Goal: Task Accomplishment & Management: Manage account settings

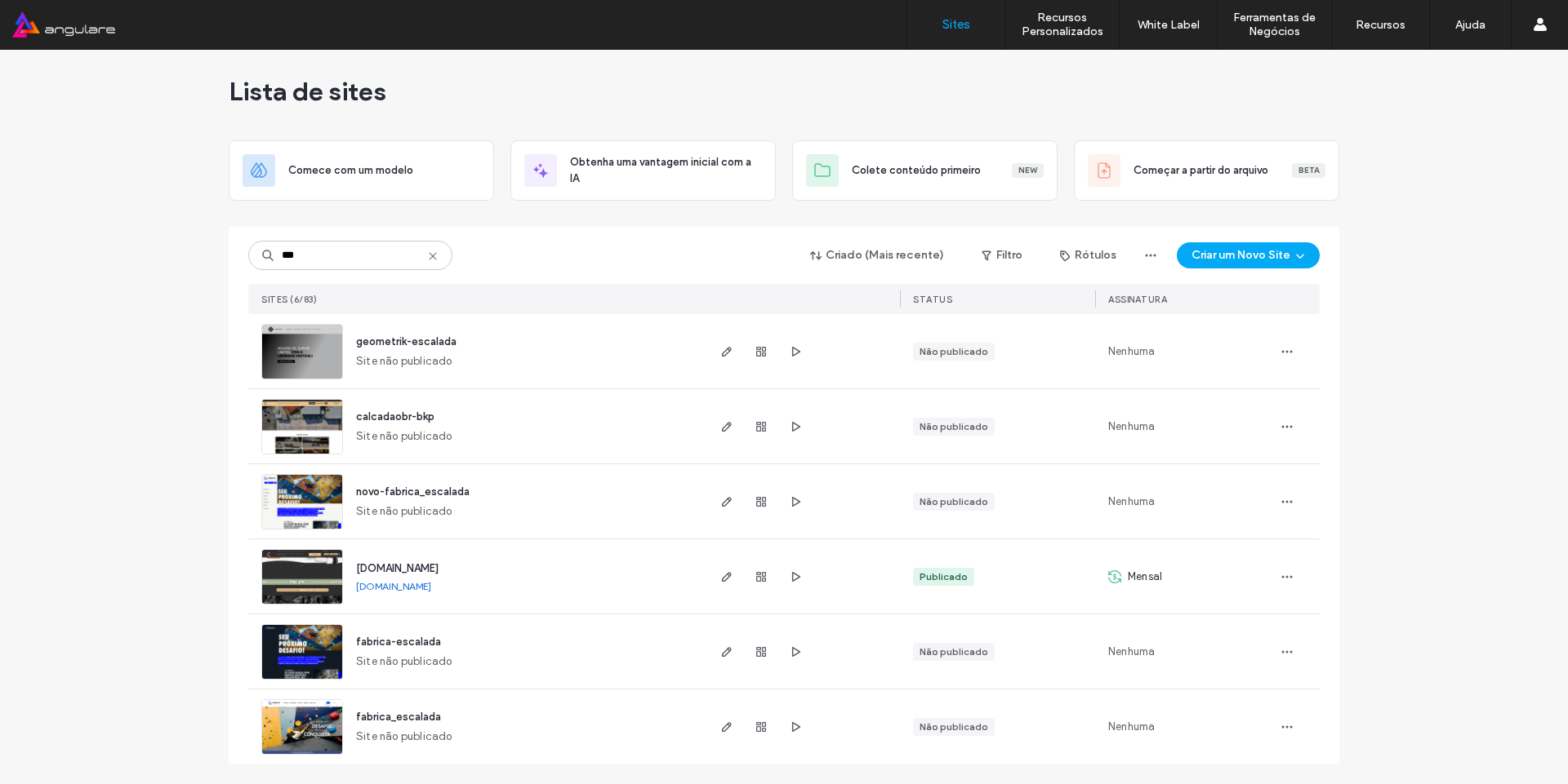
scroll to position [7, 0]
type input "***"
click at [720, 568] on span "button" at bounding box center [727, 576] width 19 height 19
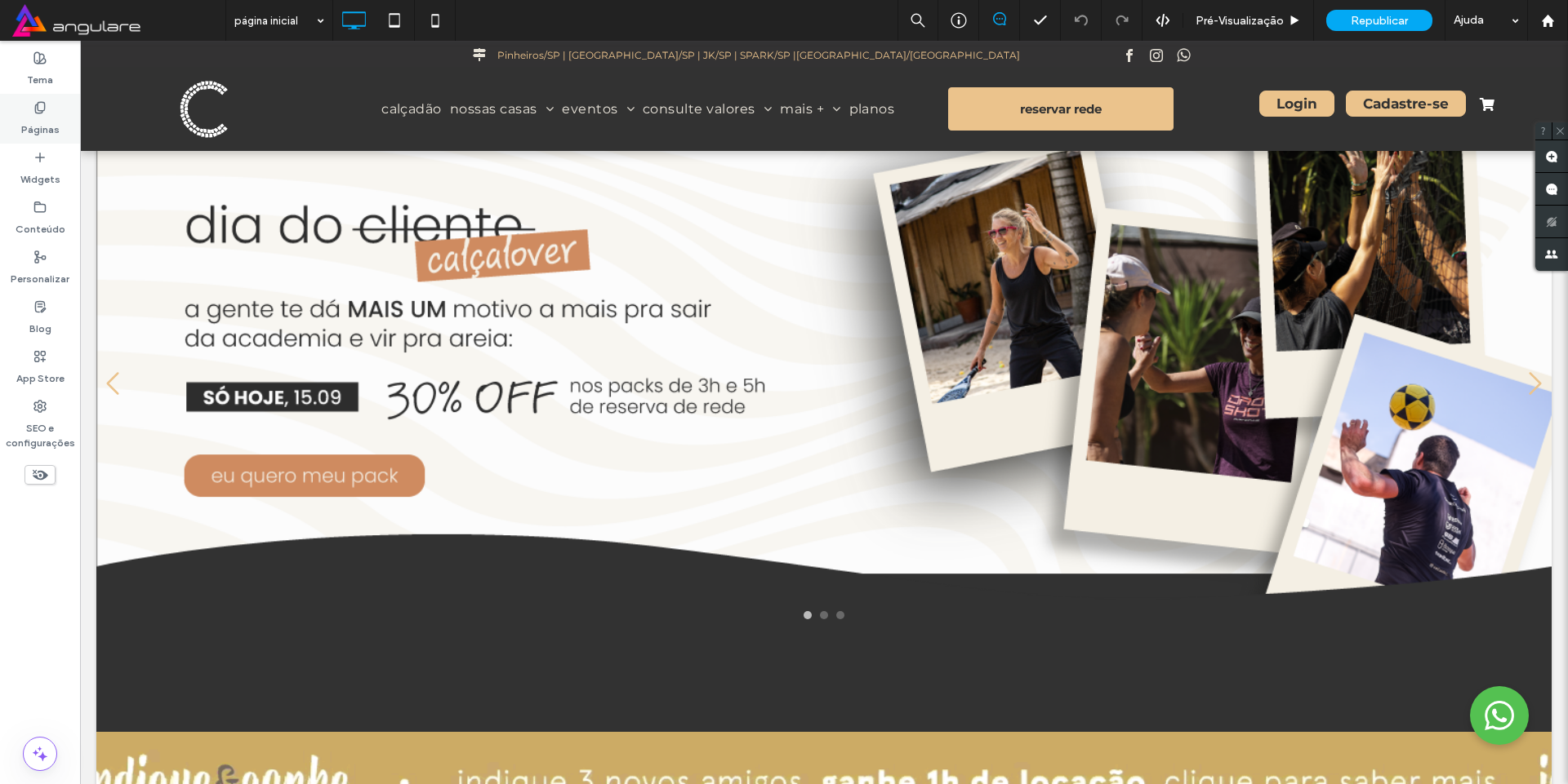
click at [40, 108] on icon at bounding box center [39, 107] width 13 height 13
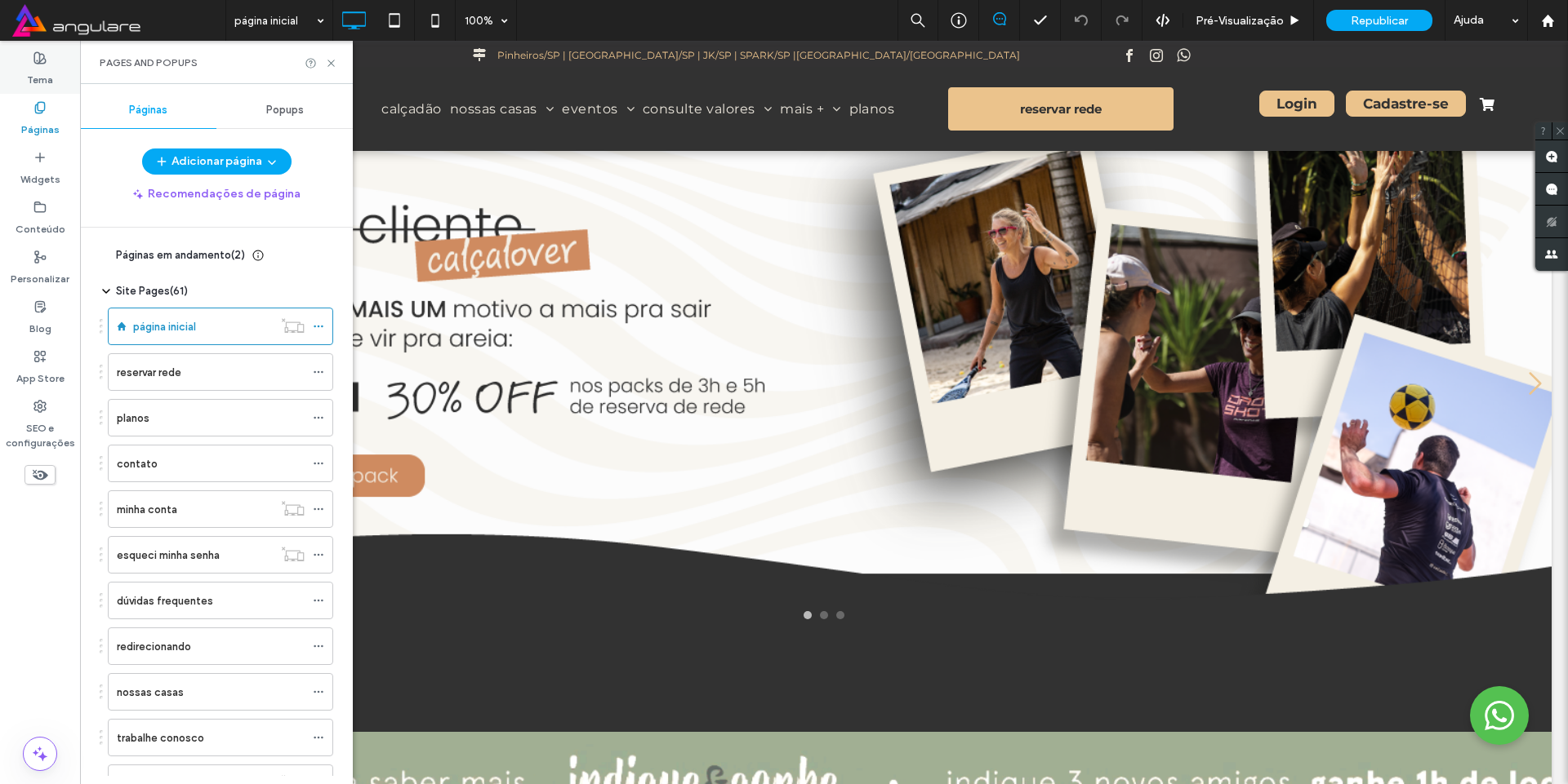
click at [36, 75] on label "Tema" at bounding box center [40, 76] width 26 height 23
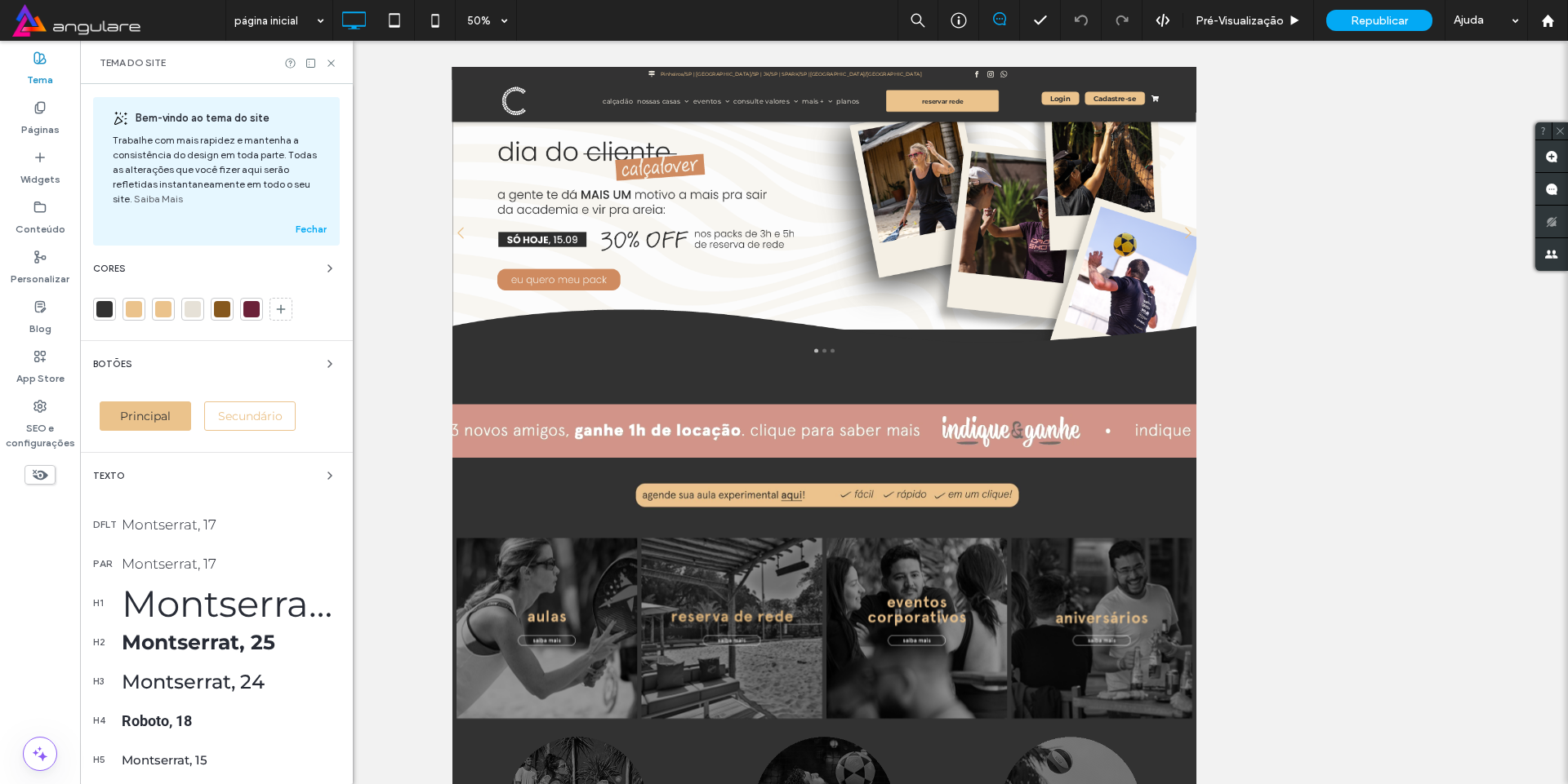
click at [130, 473] on div "Texto" at bounding box center [216, 475] width 247 height 19
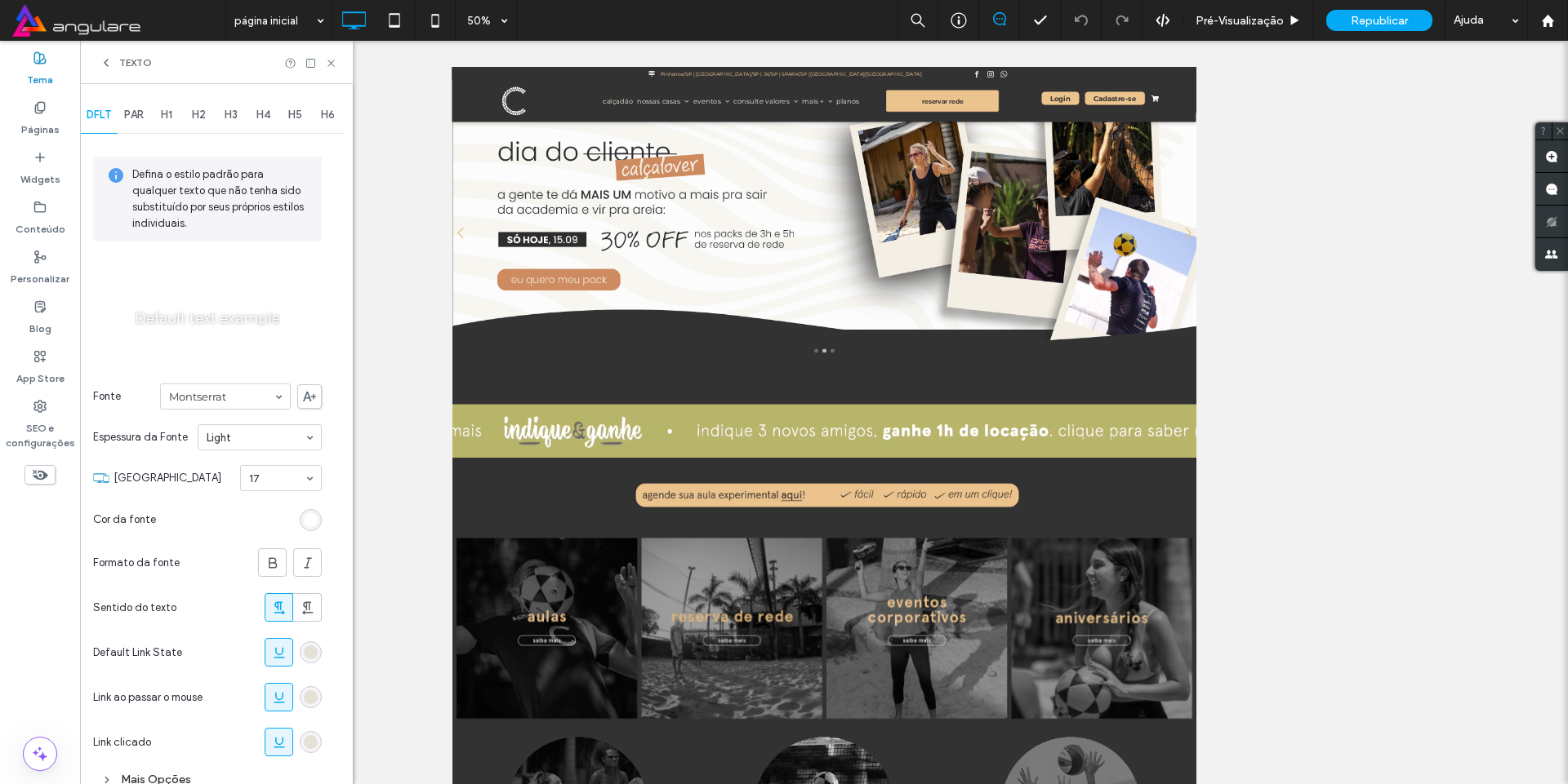
click at [318, 509] on div "rgb(255, 255, 255)" at bounding box center [310, 520] width 22 height 22
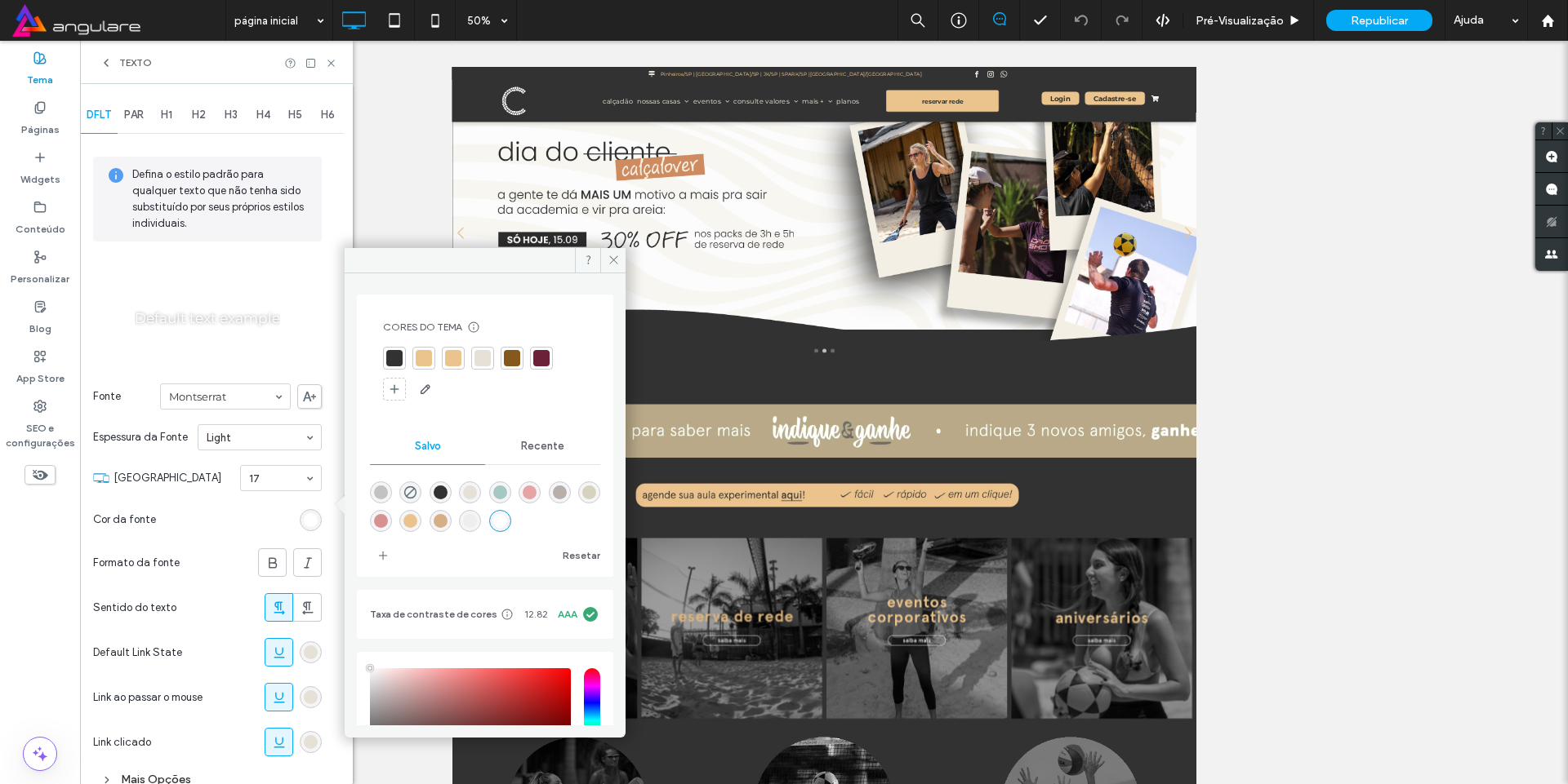
click at [394, 356] on div at bounding box center [394, 358] width 17 height 17
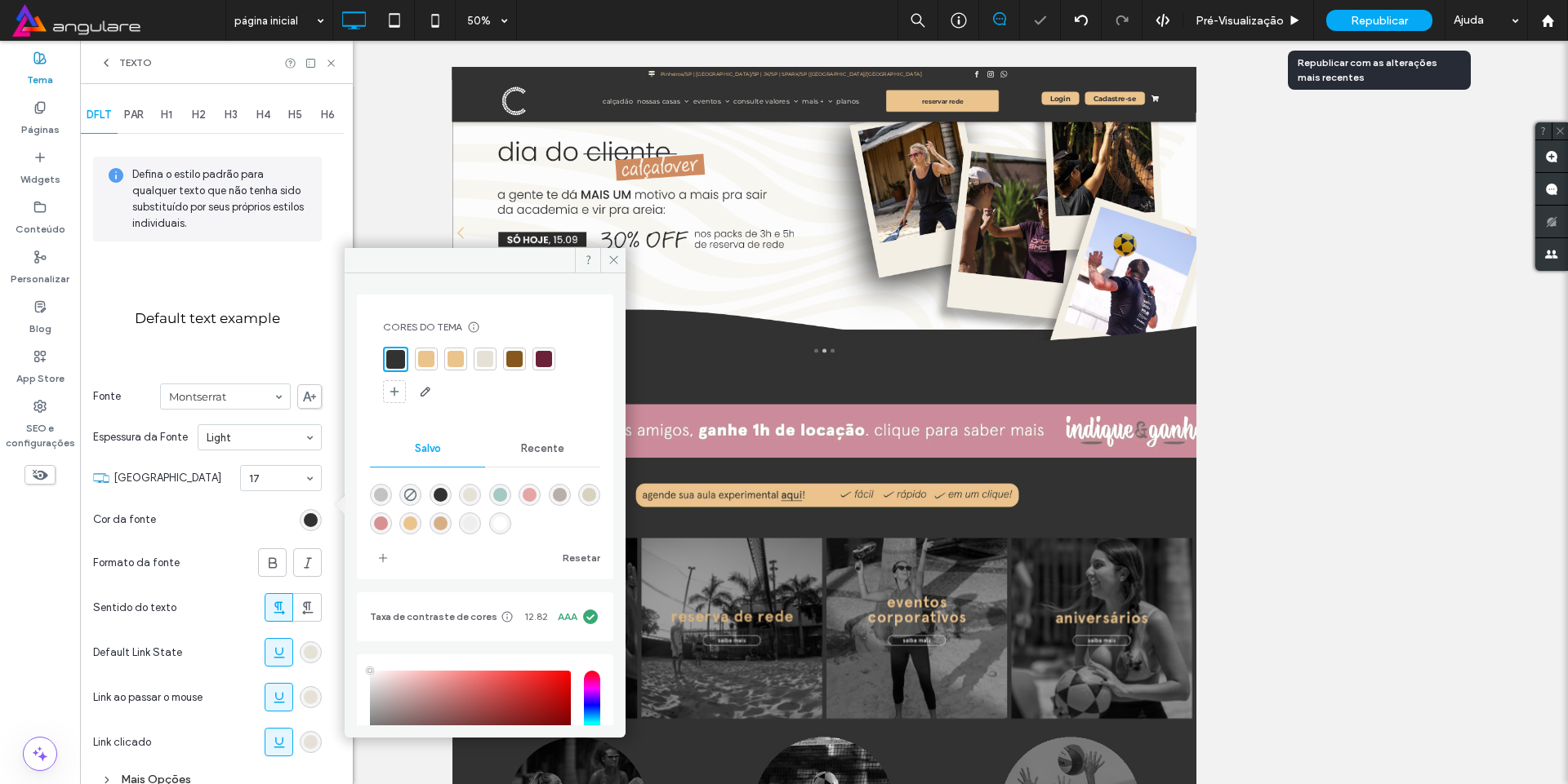
click at [1361, 17] on span "Republicar" at bounding box center [1380, 21] width 58 height 14
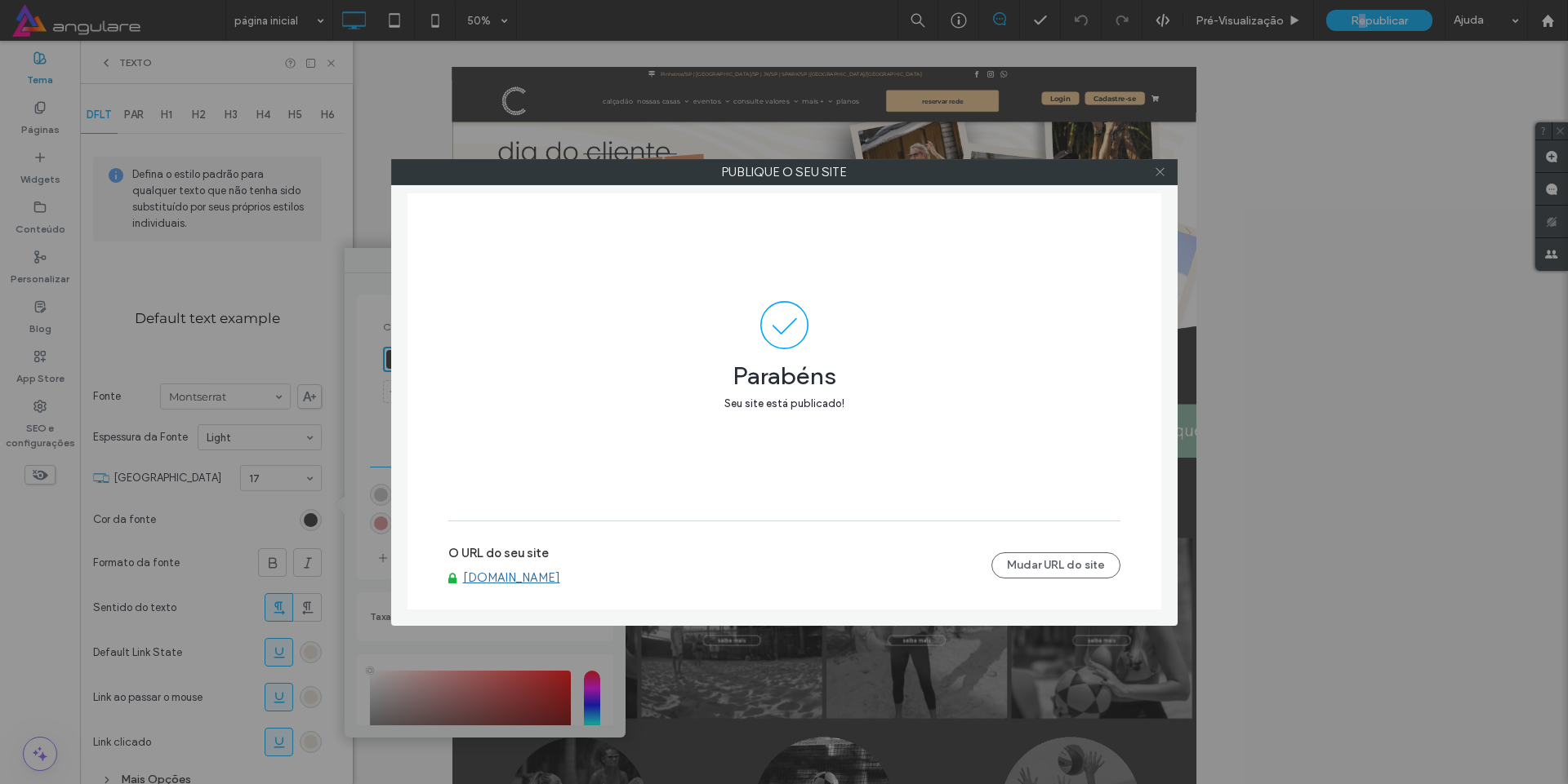
click at [1162, 171] on icon at bounding box center [1160, 172] width 12 height 12
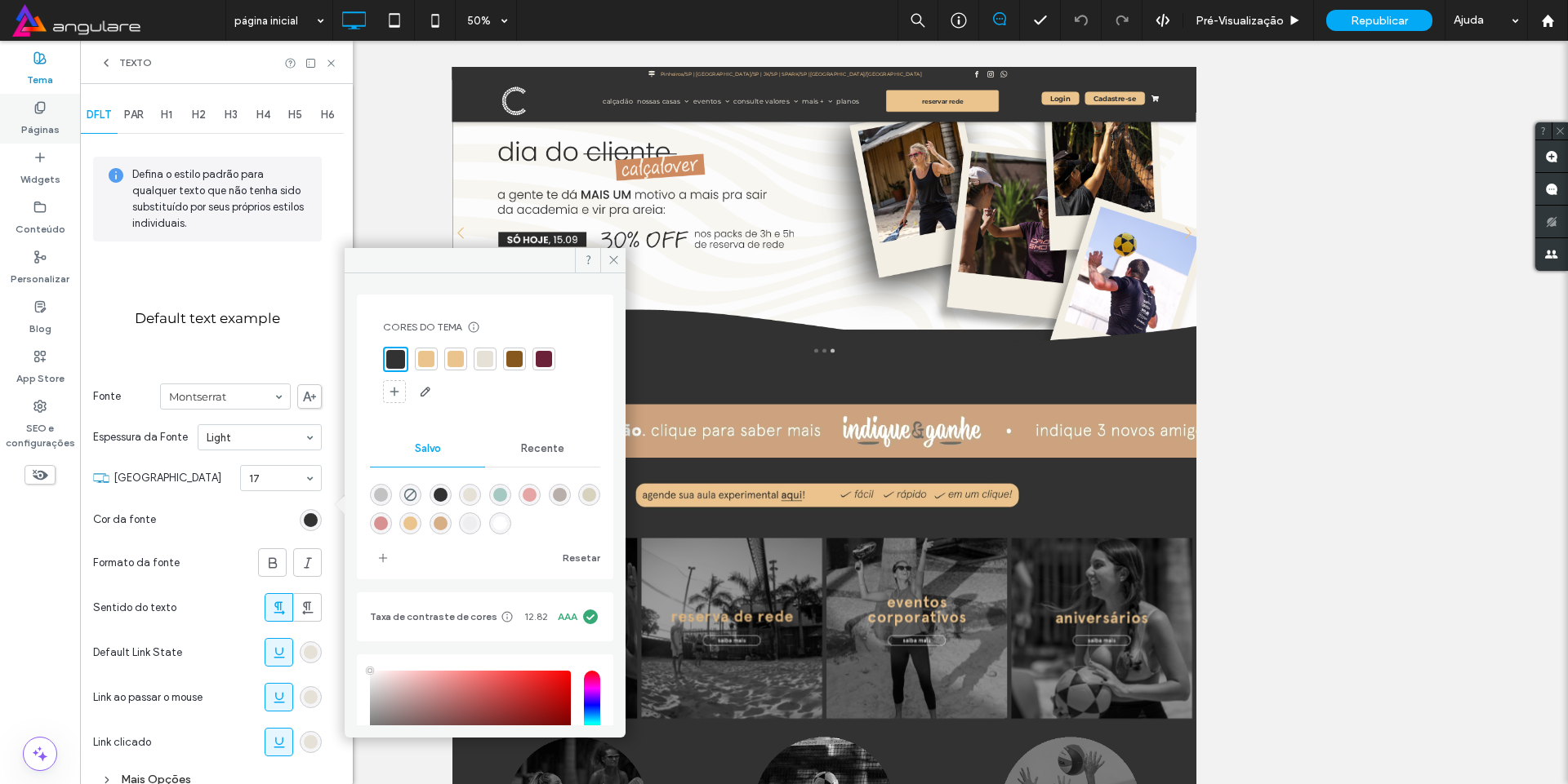
click at [36, 110] on icon at bounding box center [39, 107] width 13 height 13
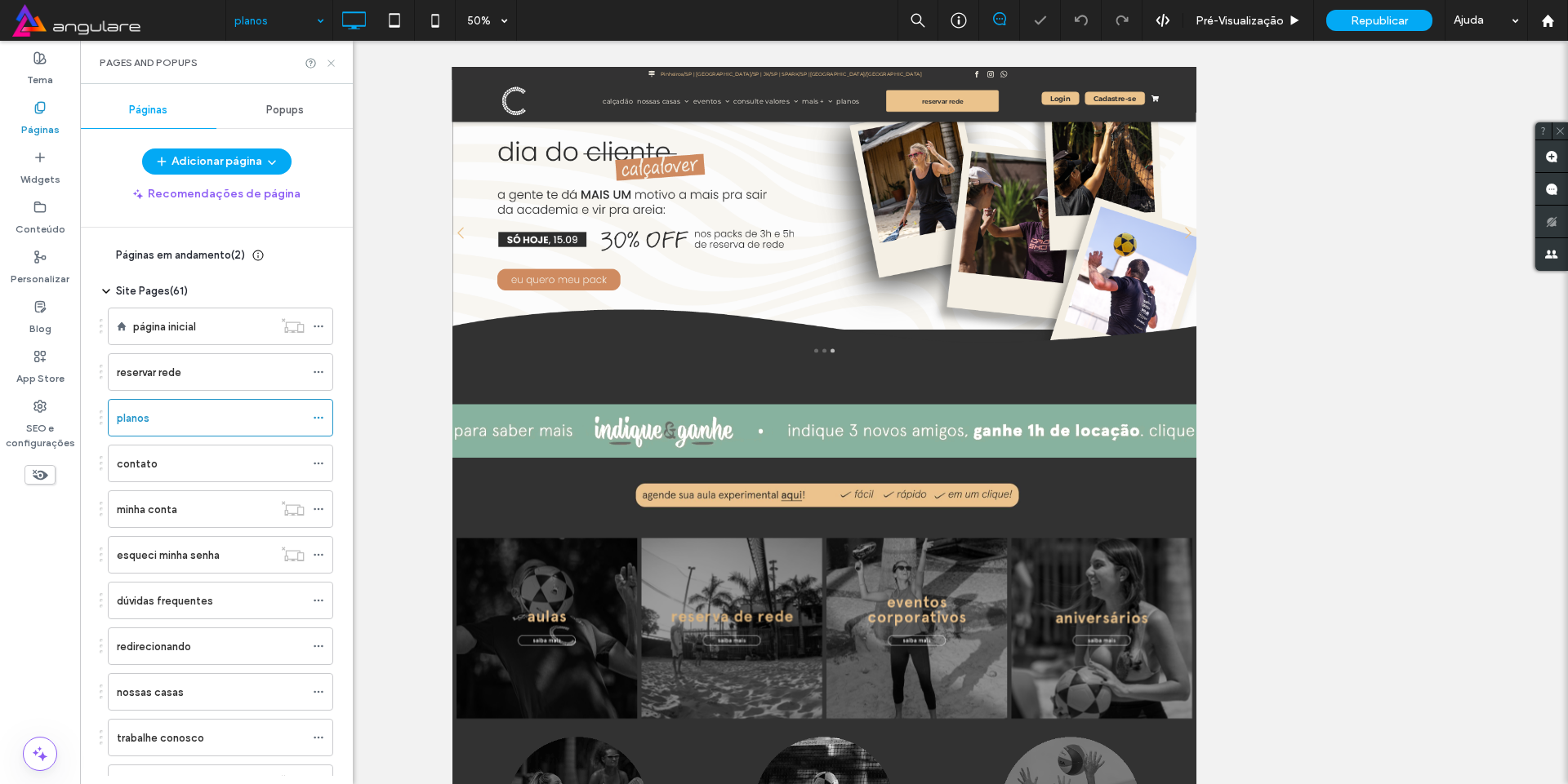
click at [334, 58] on icon at bounding box center [331, 64] width 12 height 12
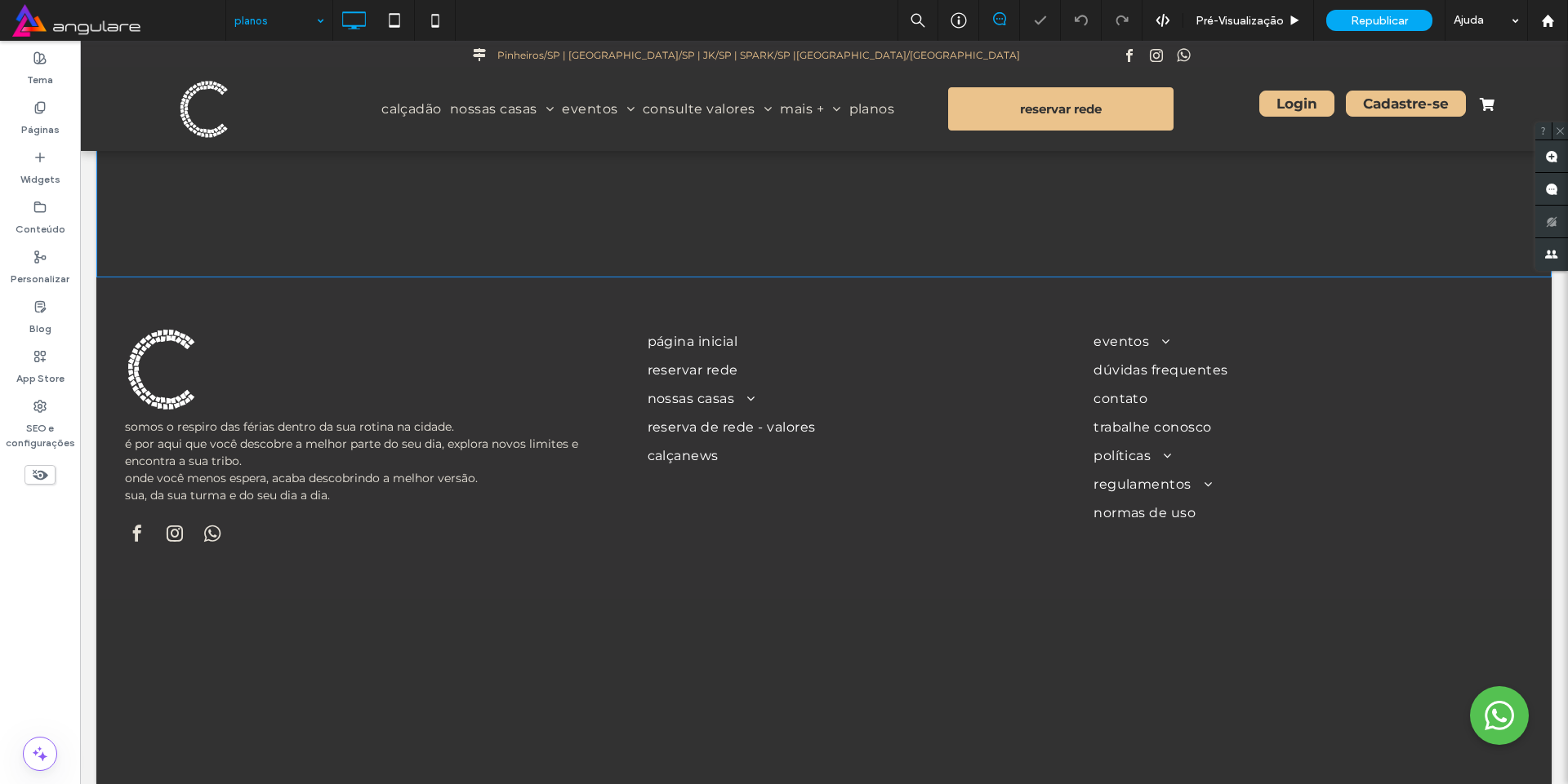
select select
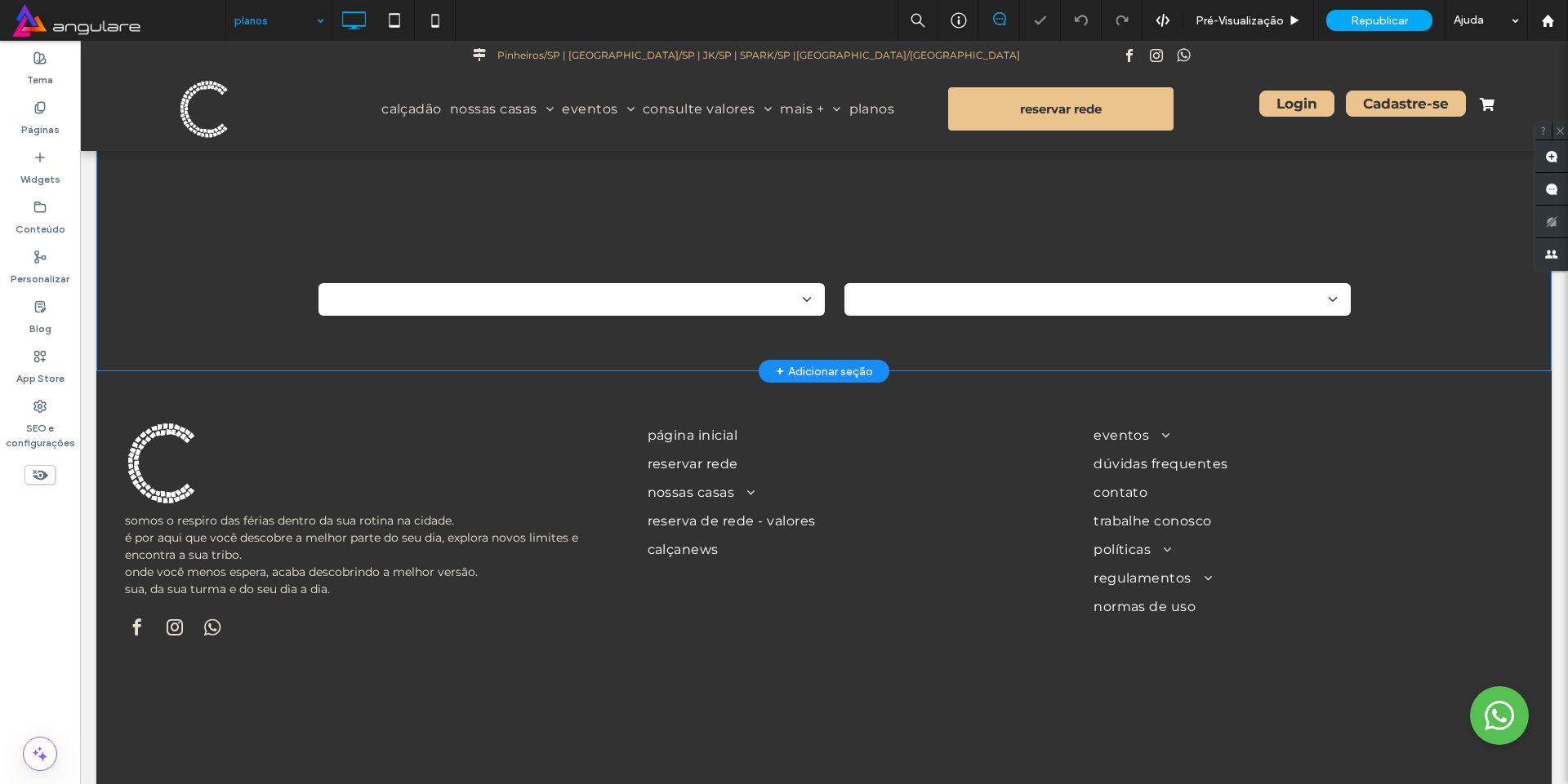
select select
click at [654, 256] on div "**********" at bounding box center [824, 296] width 1455 height 102
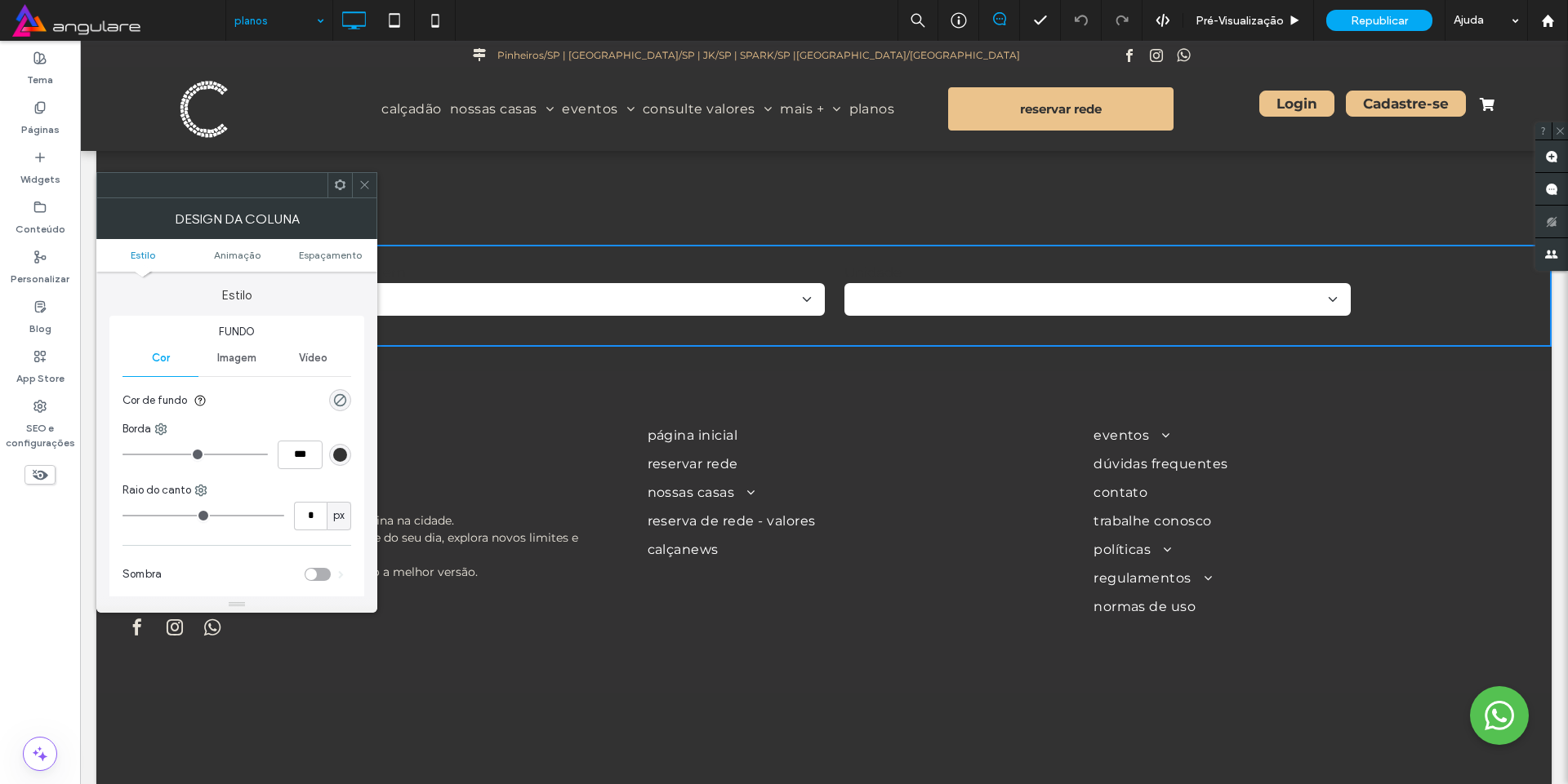
click at [363, 180] on icon at bounding box center [365, 185] width 12 height 12
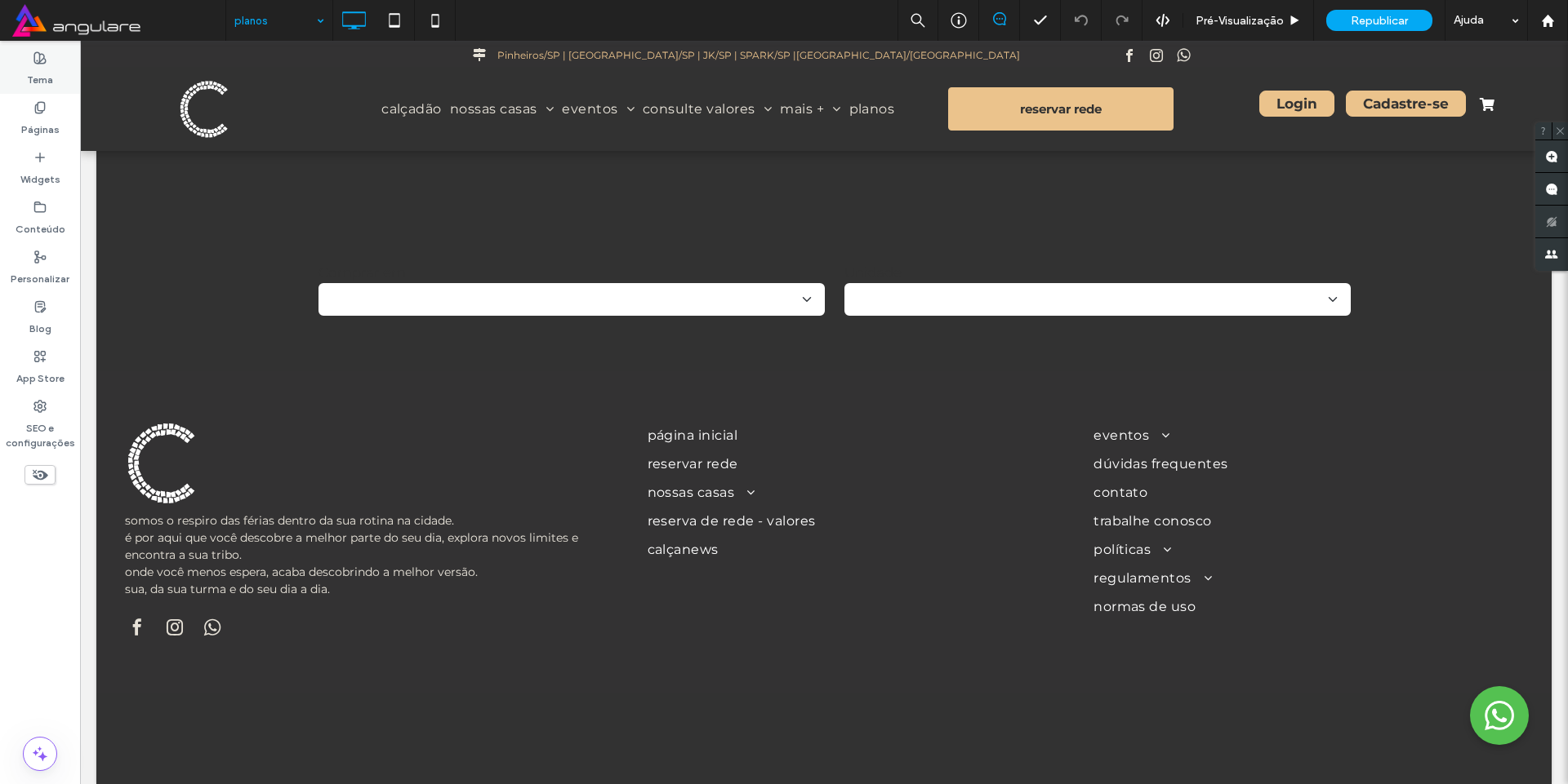
click at [24, 71] on div "Tema" at bounding box center [40, 69] width 80 height 50
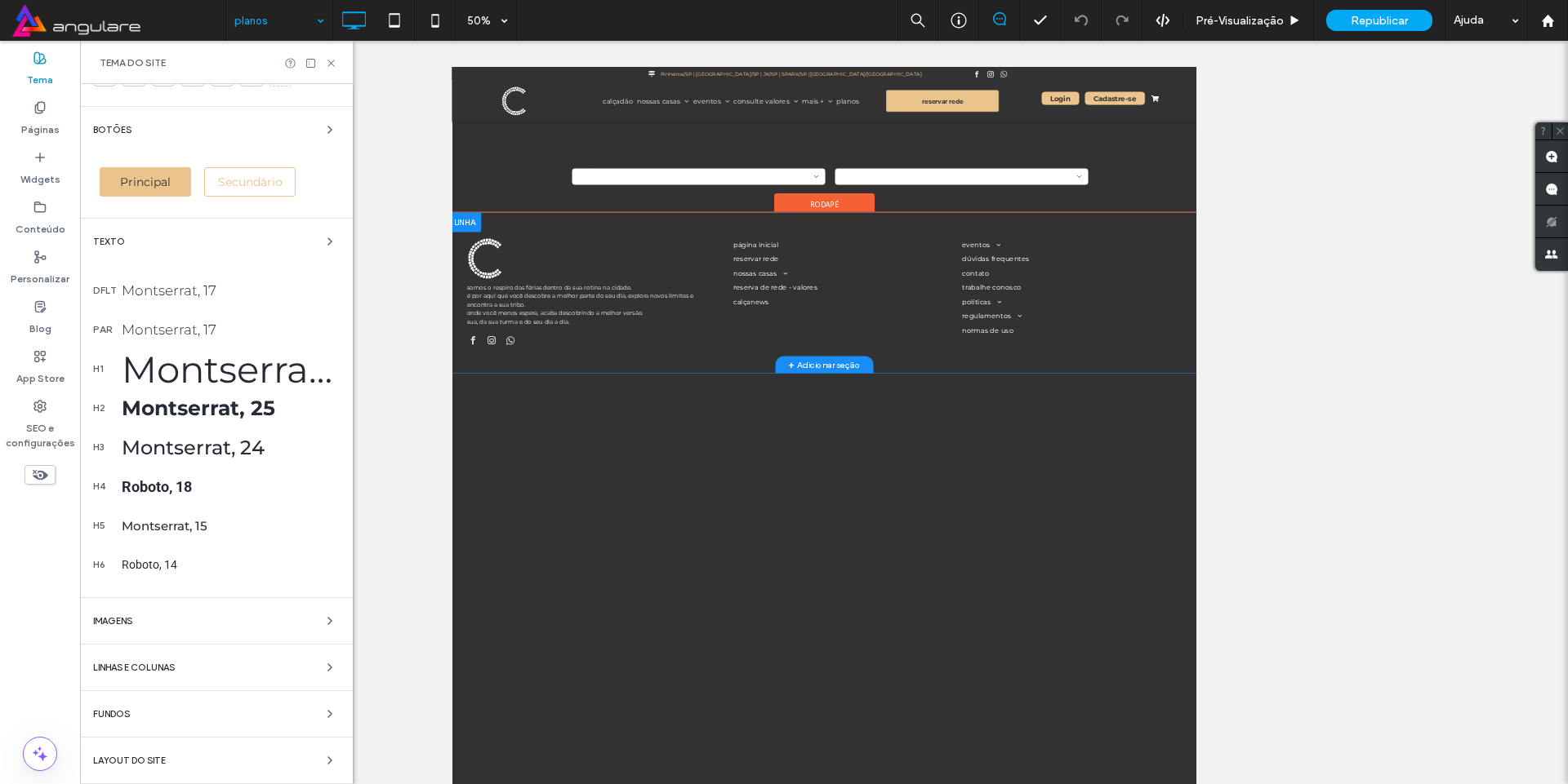
scroll to position [37, 0]
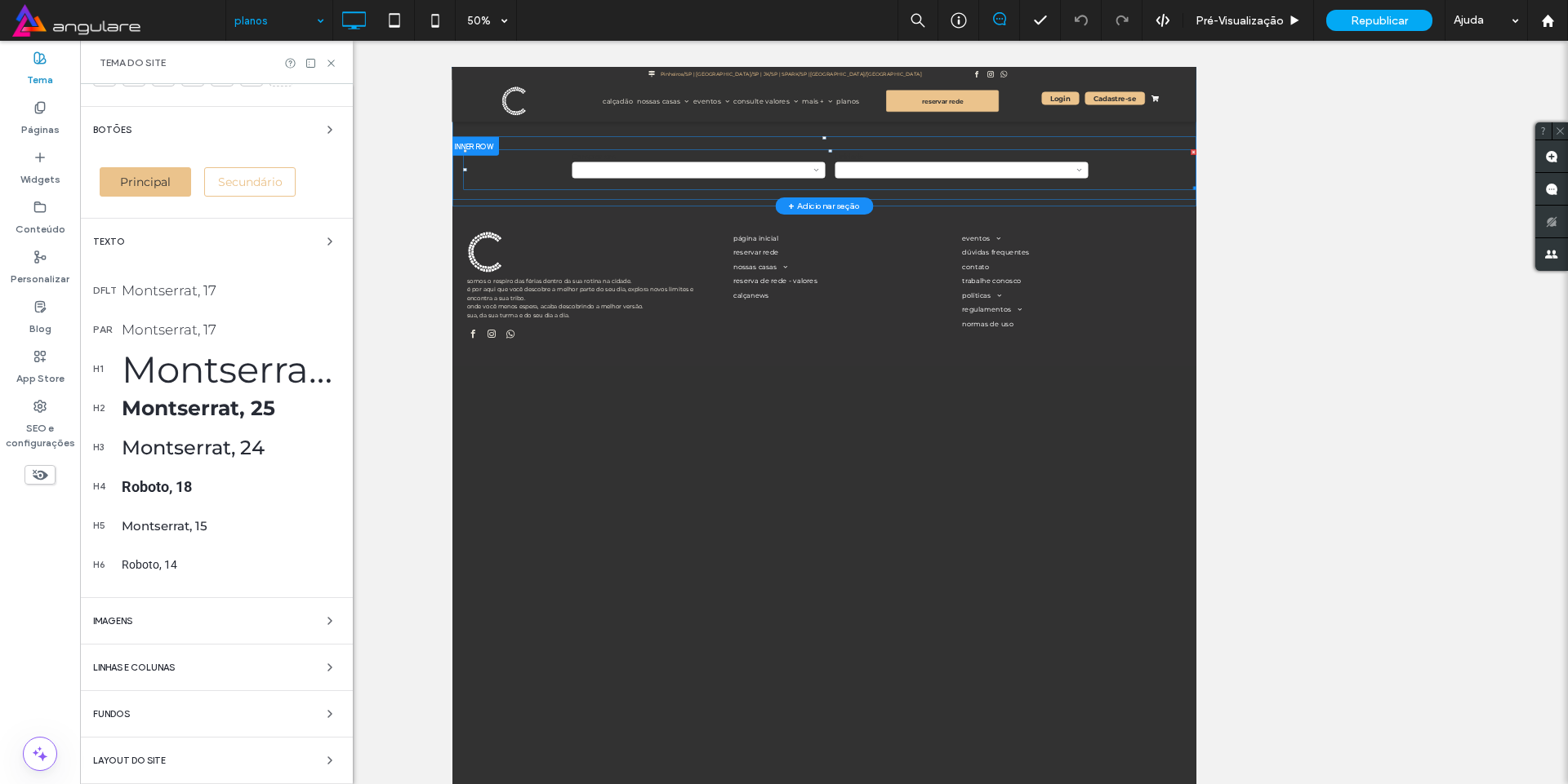
click at [818, 283] on span at bounding box center [1207, 271] width 1466 height 81
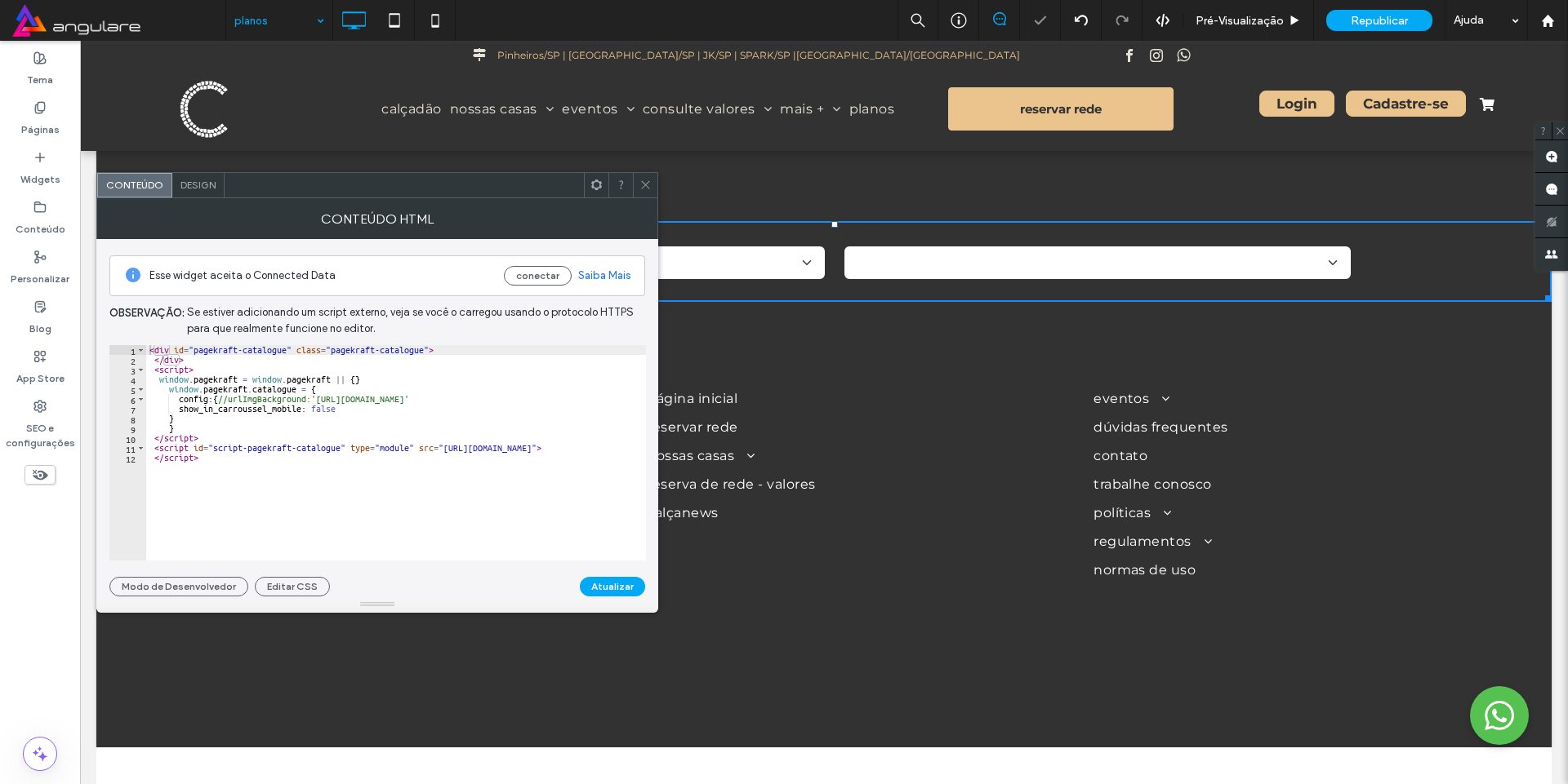
click at [655, 184] on div at bounding box center [645, 185] width 24 height 24
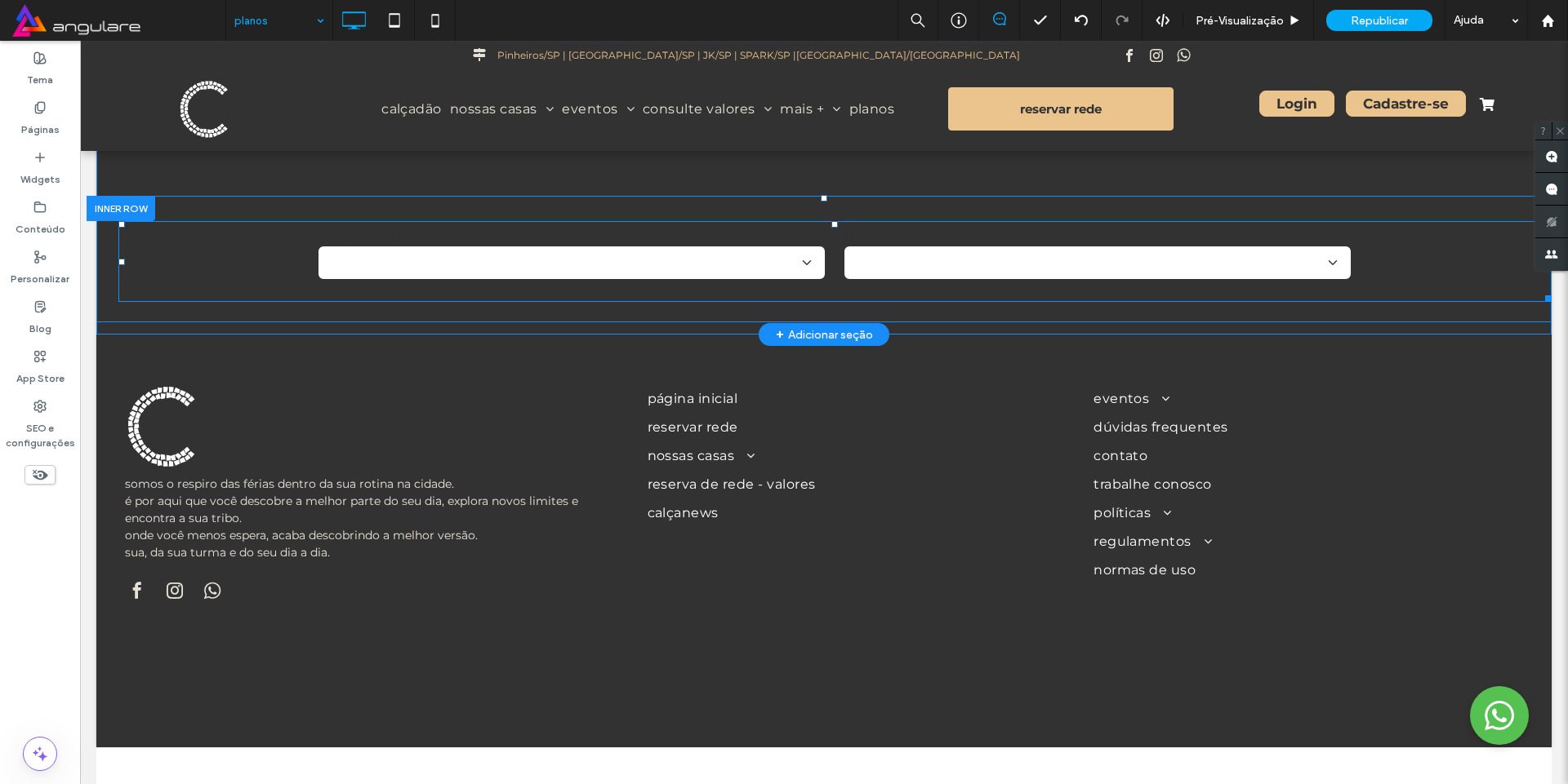
scroll to position [0, 0]
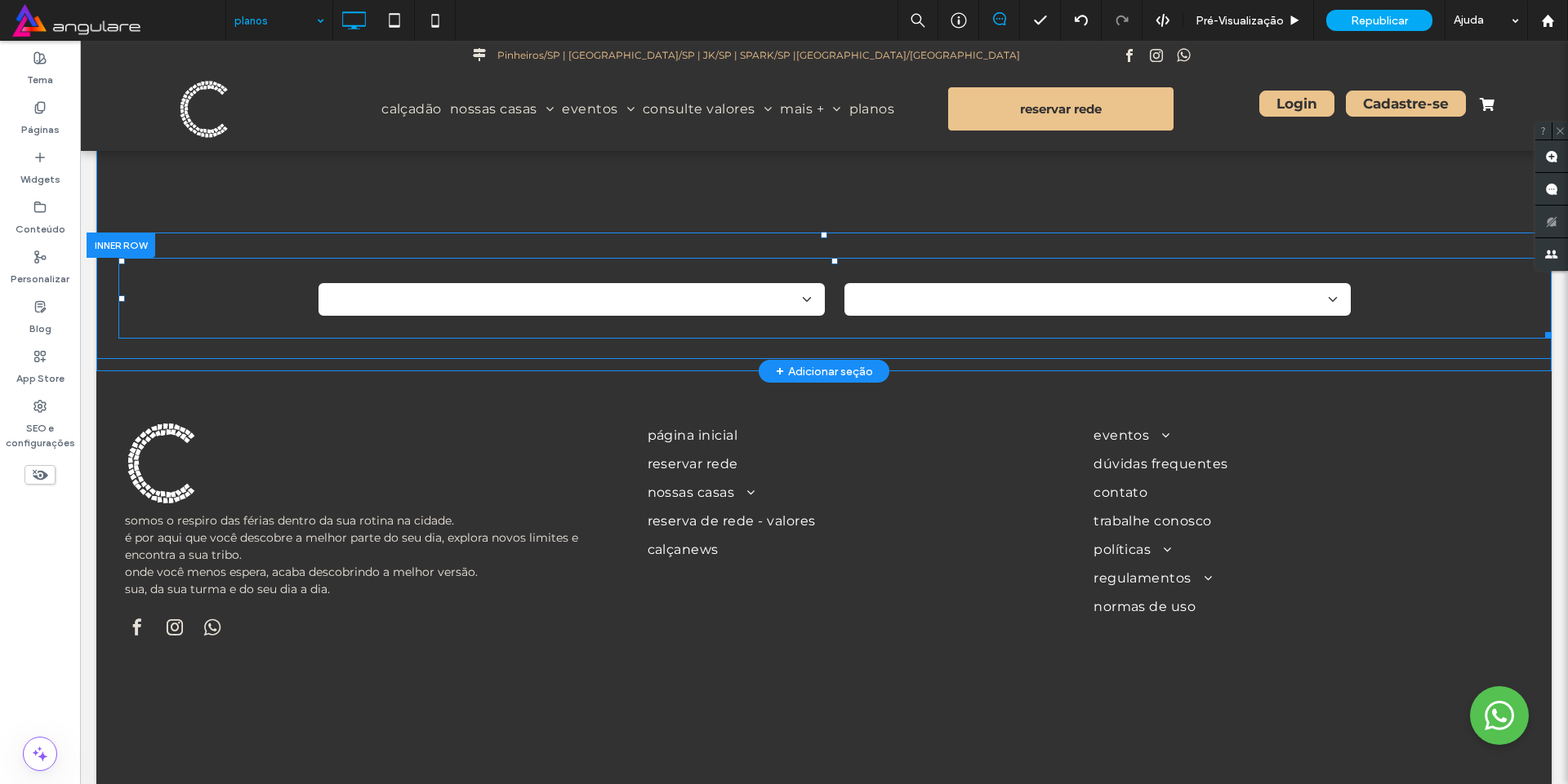
click at [770, 273] on span at bounding box center [835, 298] width 1433 height 81
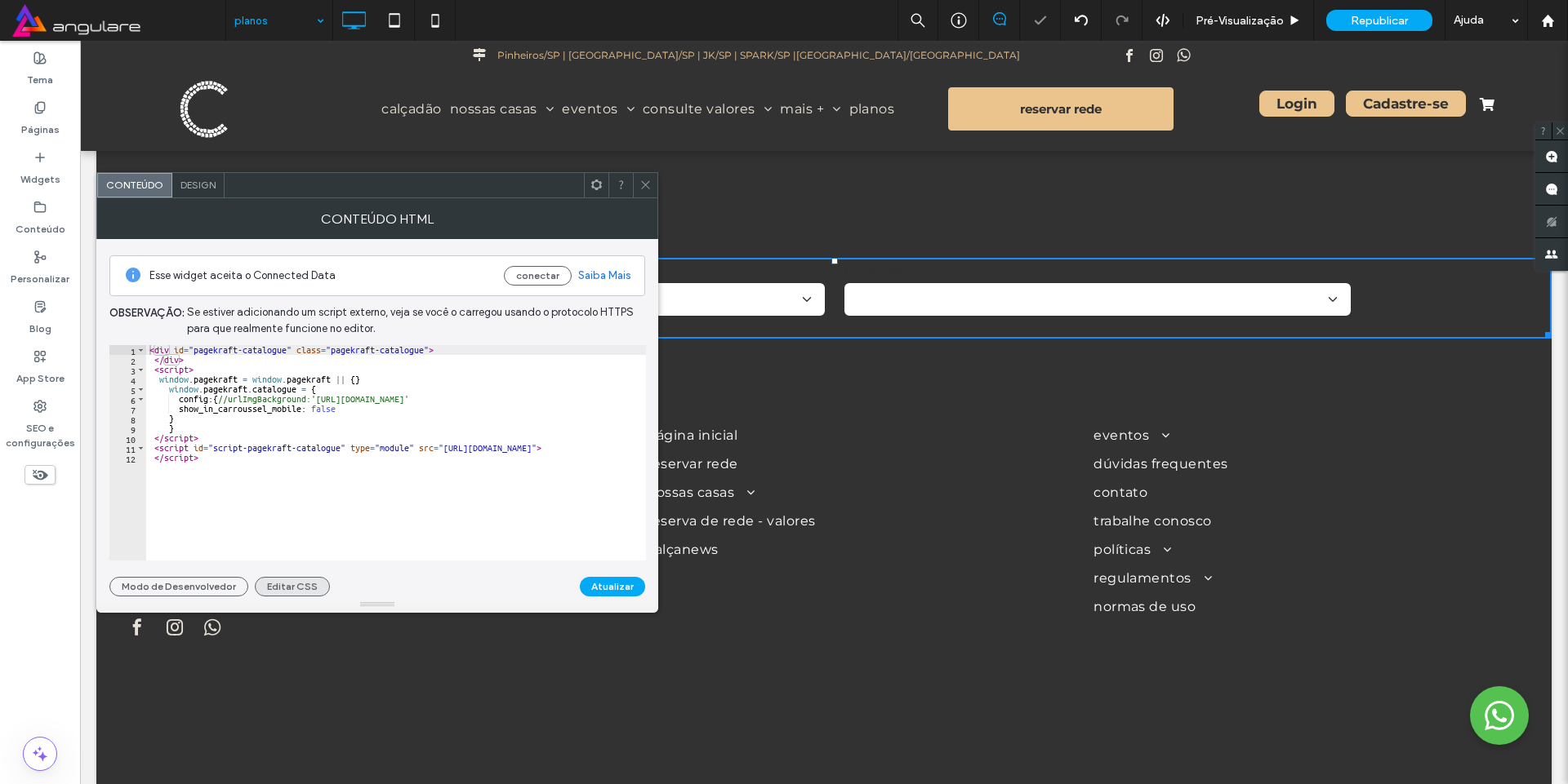
click at [300, 590] on button "Editar CSS" at bounding box center [292, 587] width 75 height 19
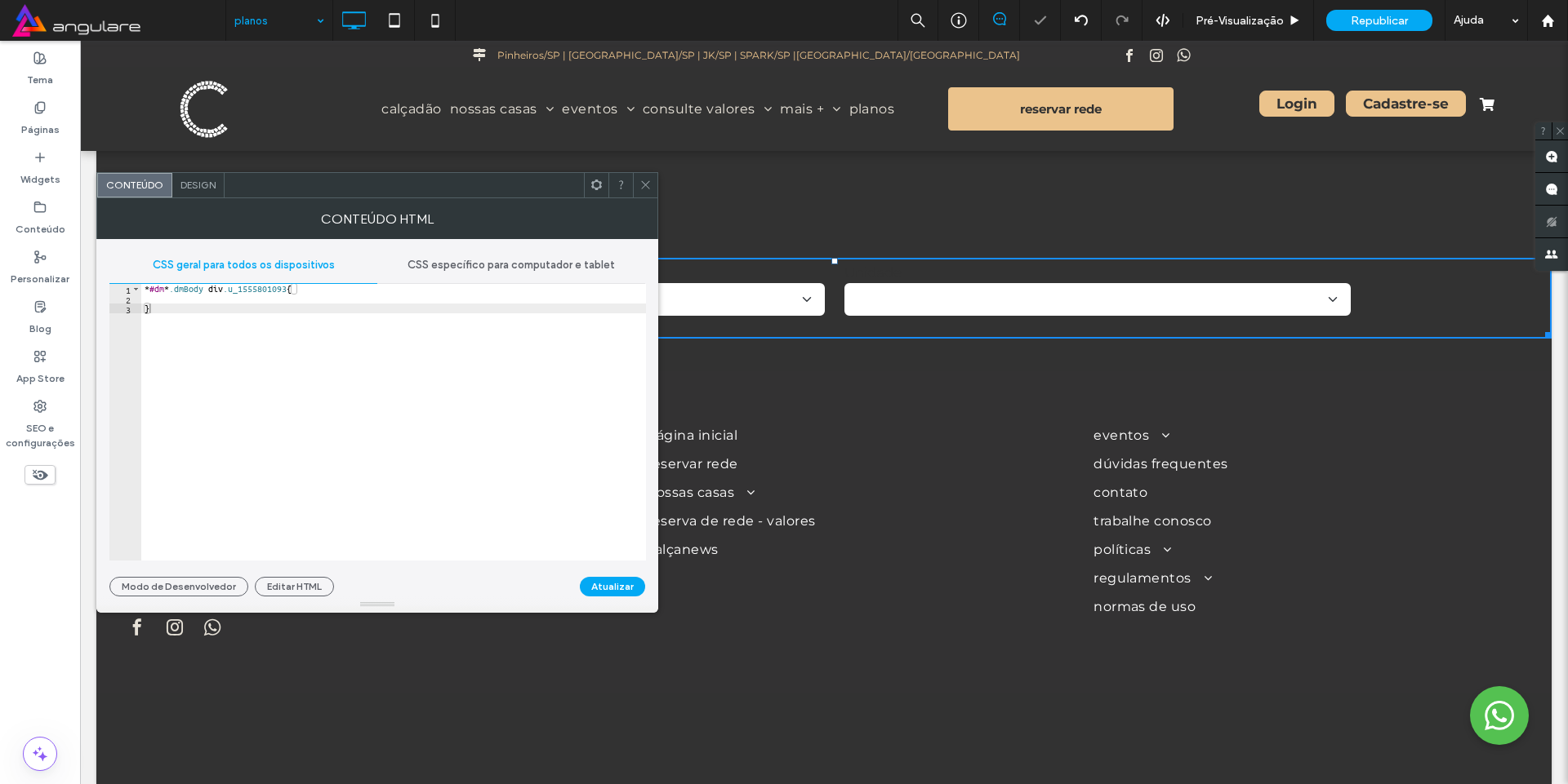
type textarea "*"
click at [181, 378] on div "* #dm * .dmBody div .u_1555801093 { }" at bounding box center [394, 433] width 504 height 297
paste textarea "****"
type textarea "*****"
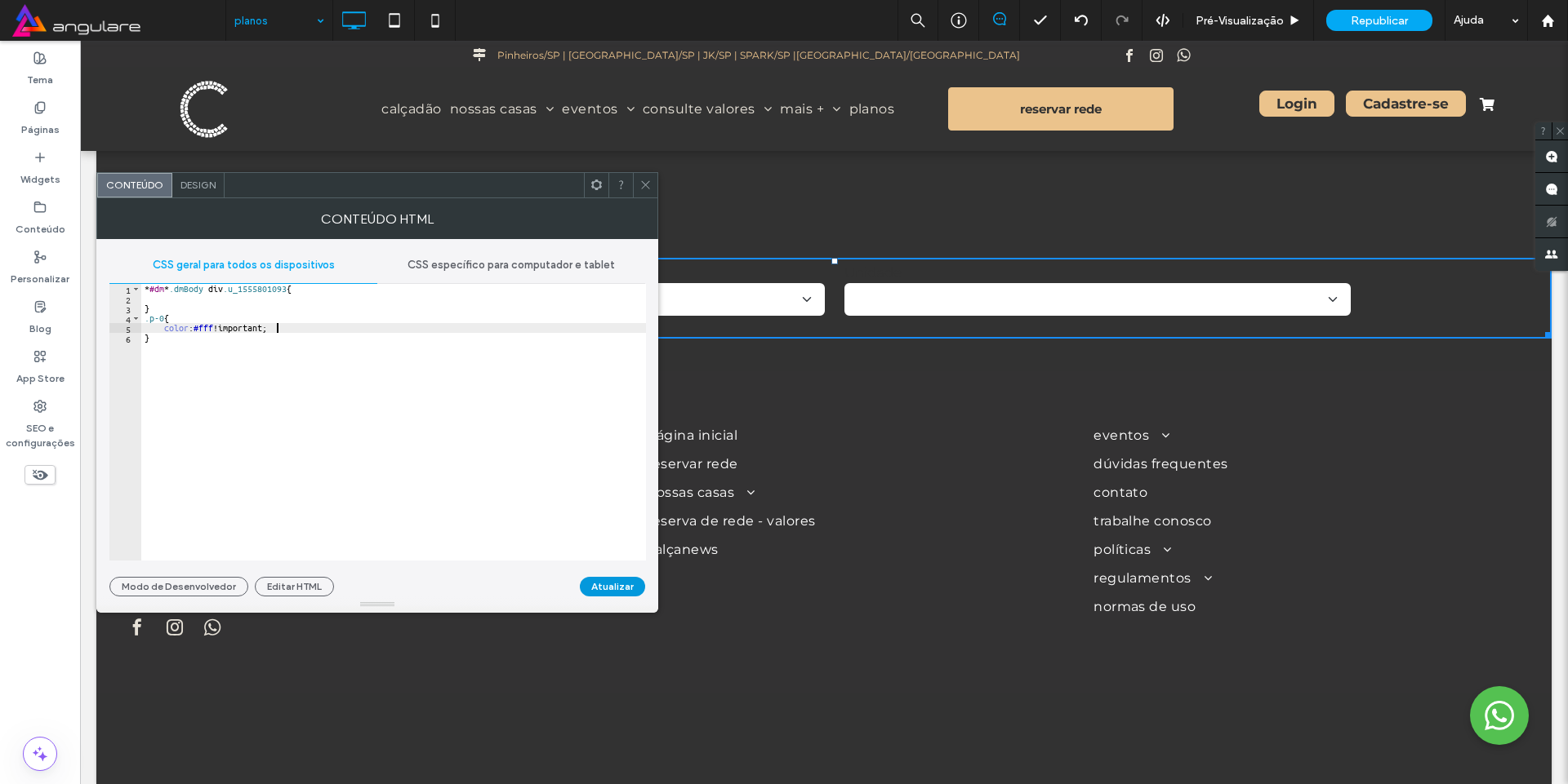
type textarea "**********"
click at [618, 588] on button "Atualizar" at bounding box center [612, 587] width 65 height 19
click at [32, 130] on label "Páginas" at bounding box center [40, 126] width 38 height 23
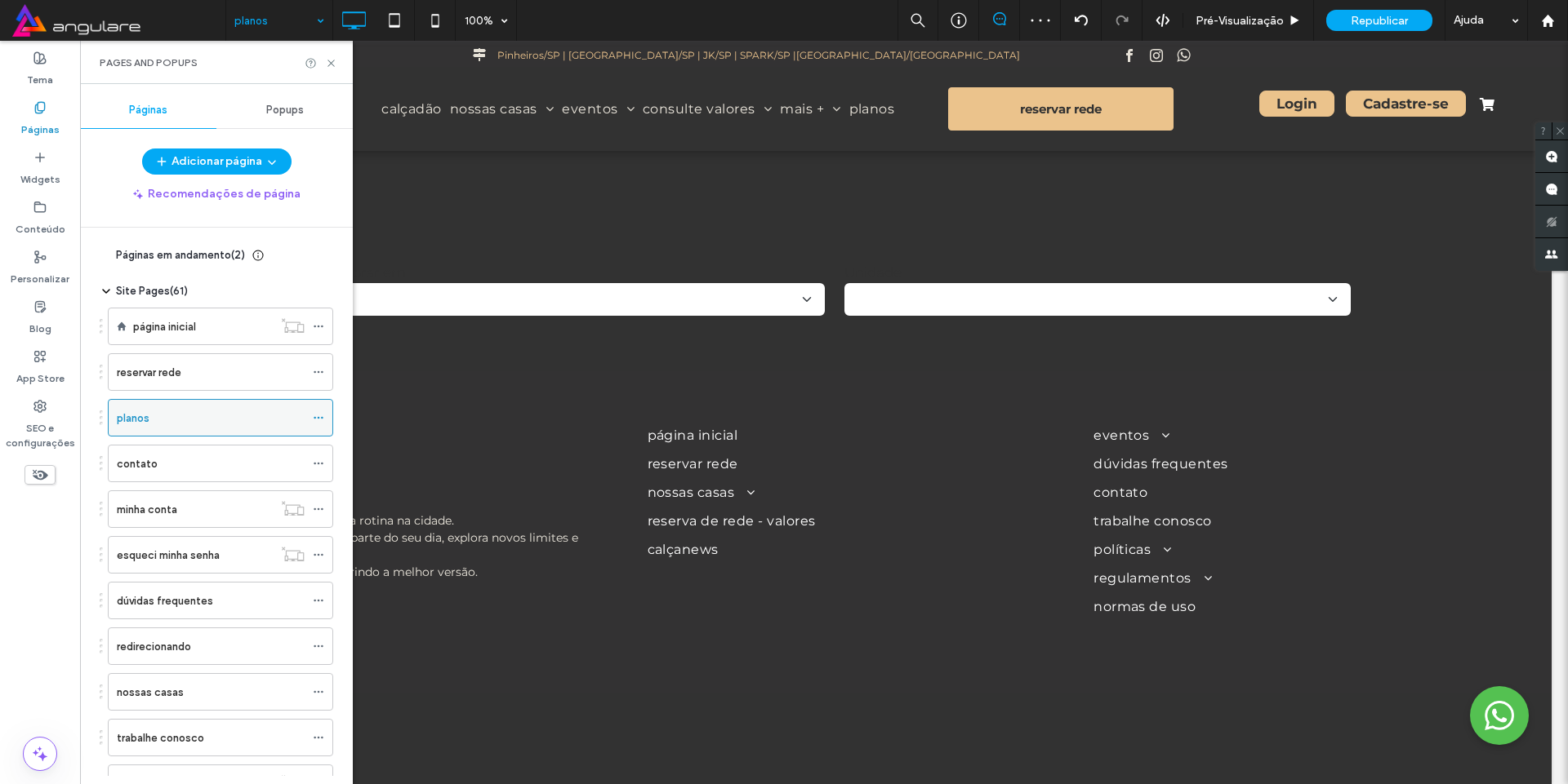
click at [320, 414] on icon at bounding box center [318, 418] width 11 height 11
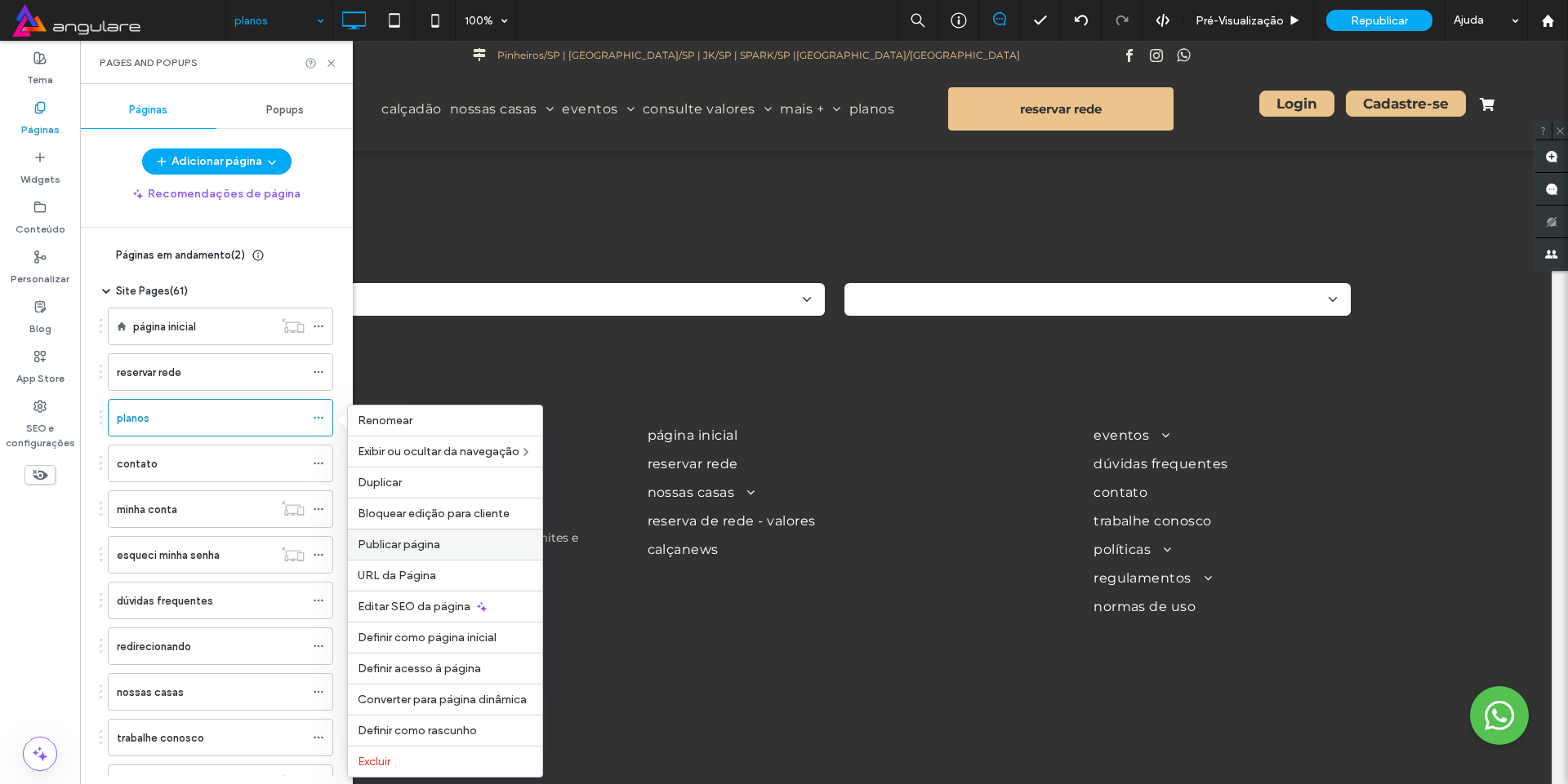
click at [380, 536] on div "Publicar página" at bounding box center [445, 544] width 195 height 31
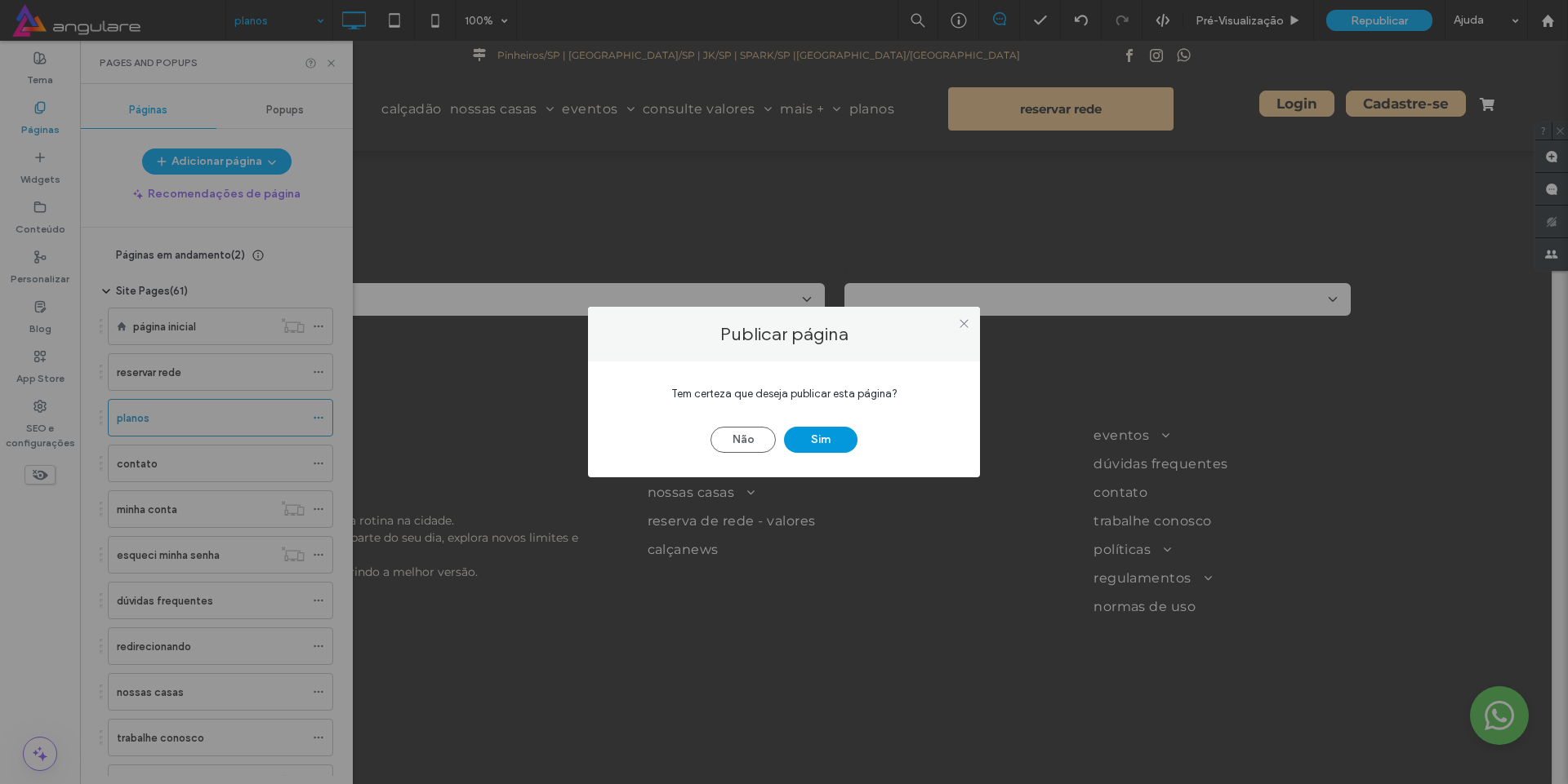
click at [833, 440] on button "Sim" at bounding box center [820, 440] width 73 height 26
